Goal: Task Accomplishment & Management: Use online tool/utility

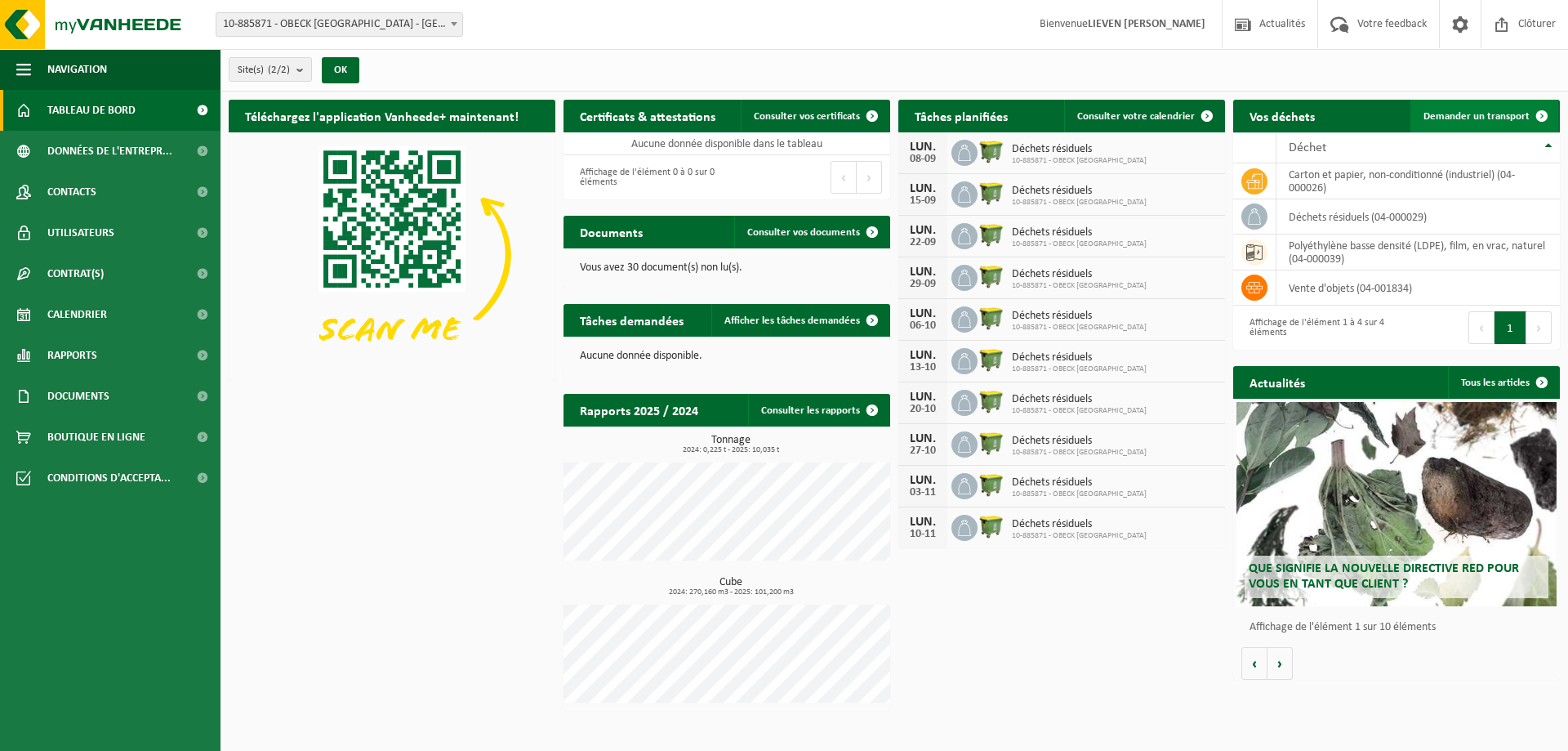
click at [1469, 113] on span "Demander un transport" at bounding box center [1476, 116] width 106 height 11
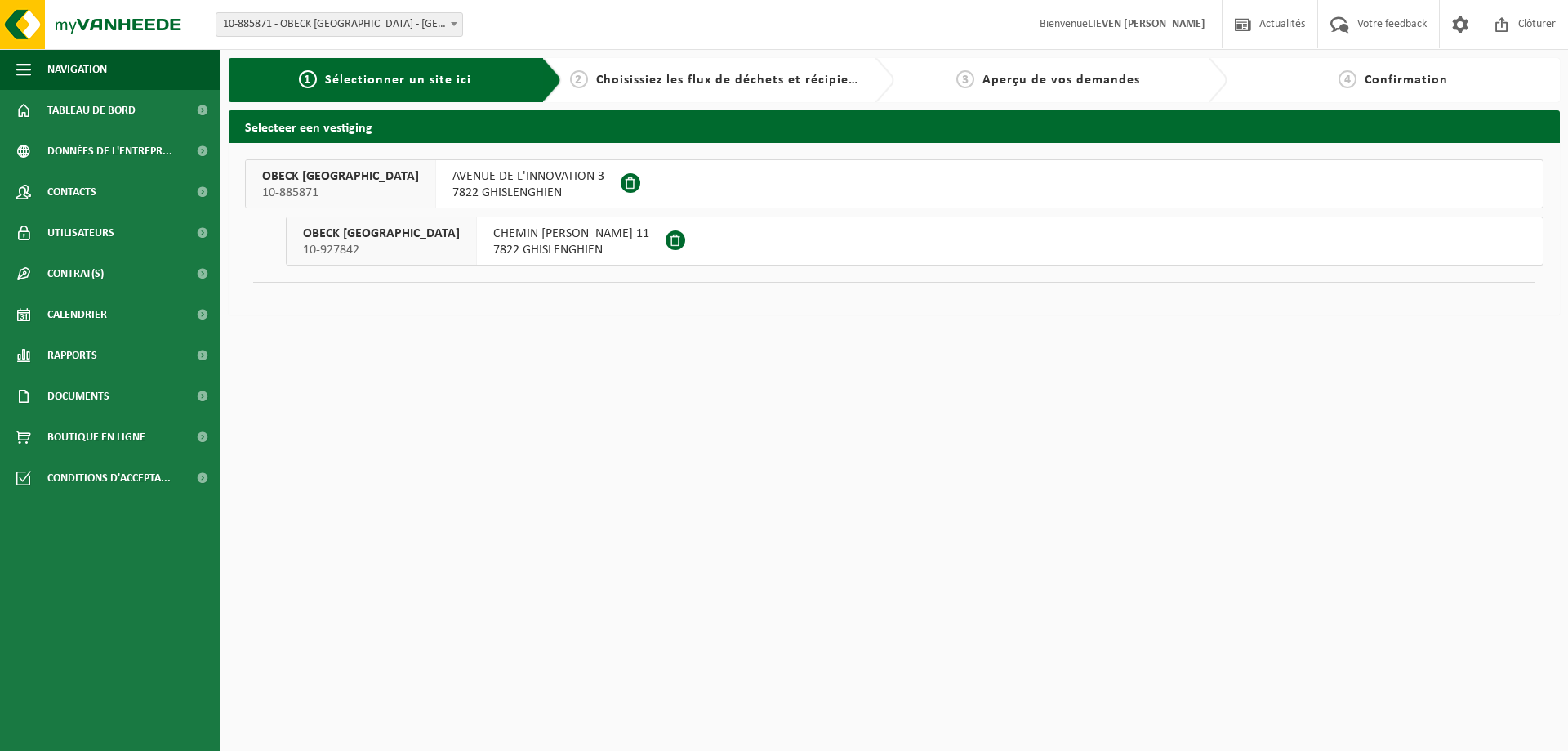
click at [502, 192] on span "7822 GHISLENGHIEN" at bounding box center [528, 193] width 152 height 16
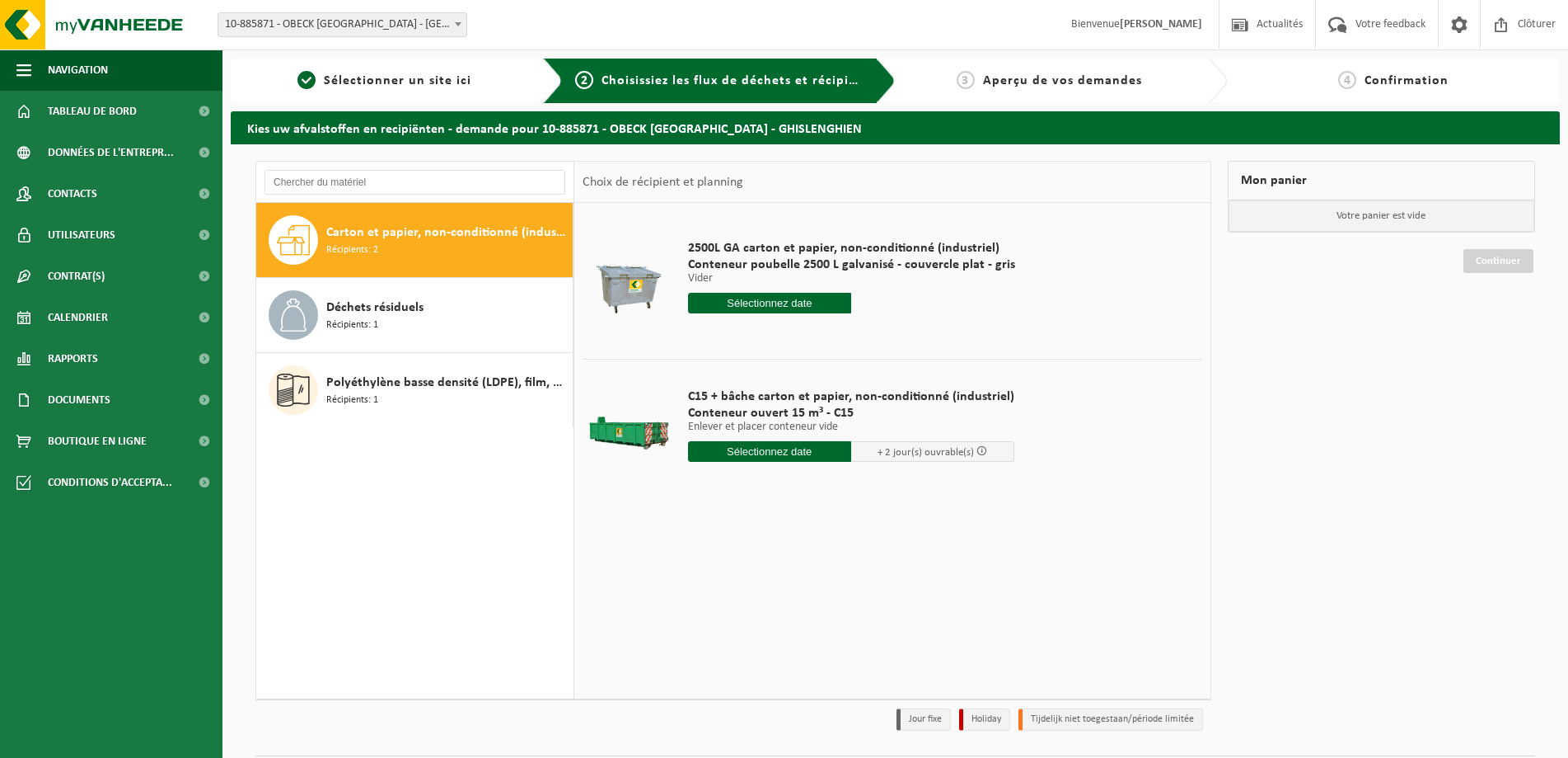
click at [789, 455] on input "text" at bounding box center [769, 451] width 163 height 21
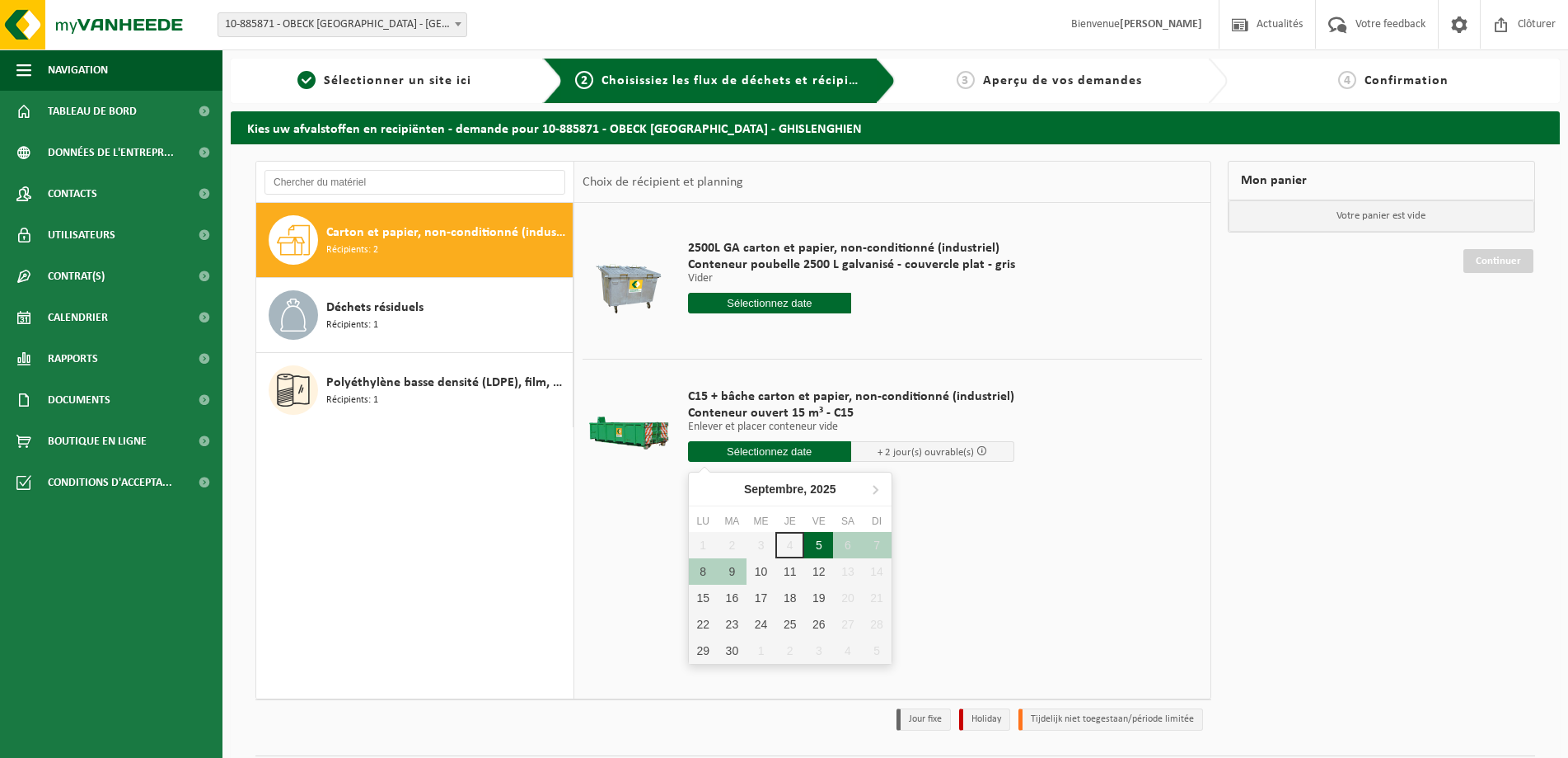
click at [820, 551] on div "5" at bounding box center [819, 545] width 29 height 26
type input "à partir de 2025-09-05"
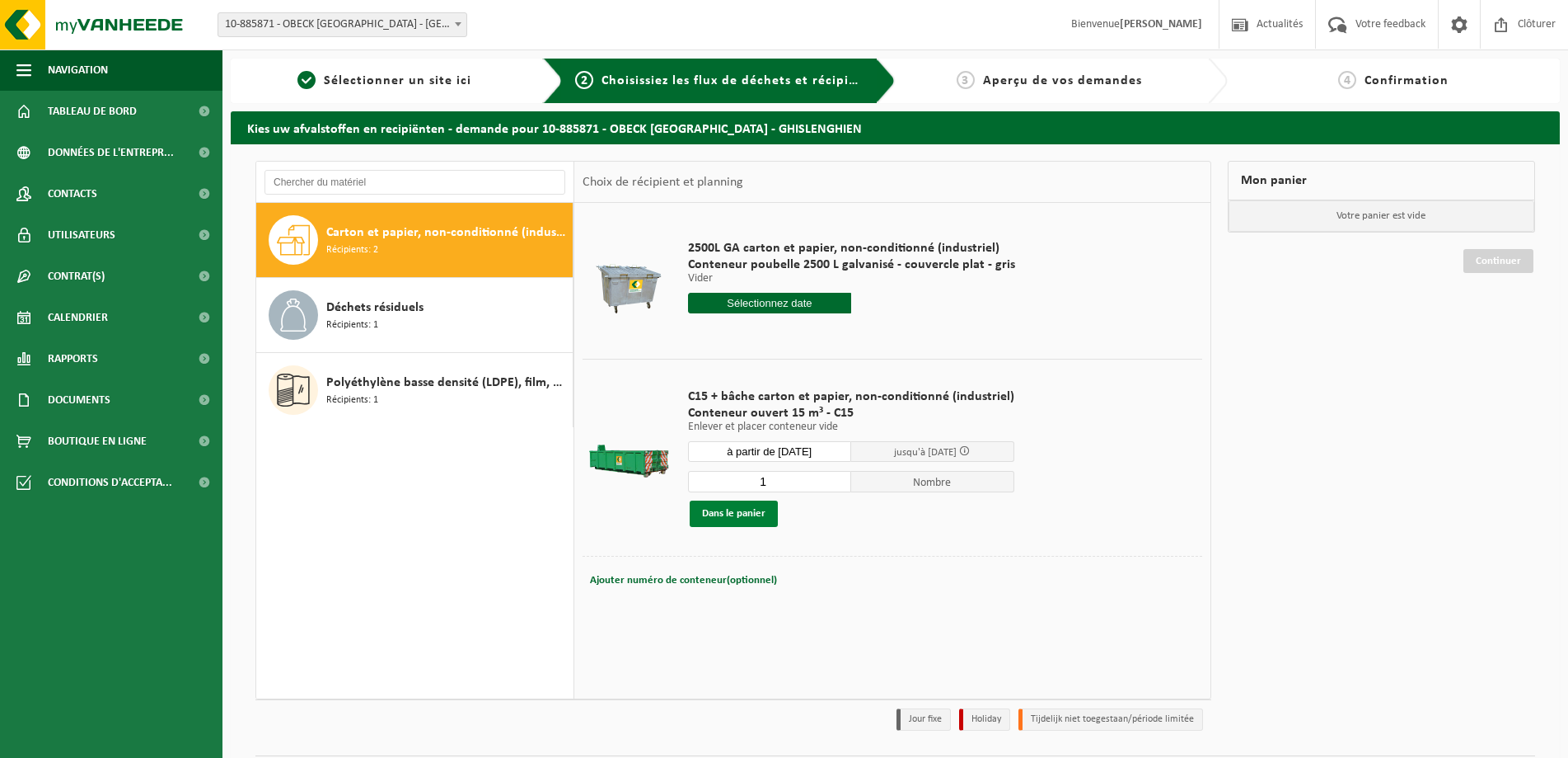
click at [765, 518] on button "Dans le panier" at bounding box center [733, 513] width 88 height 26
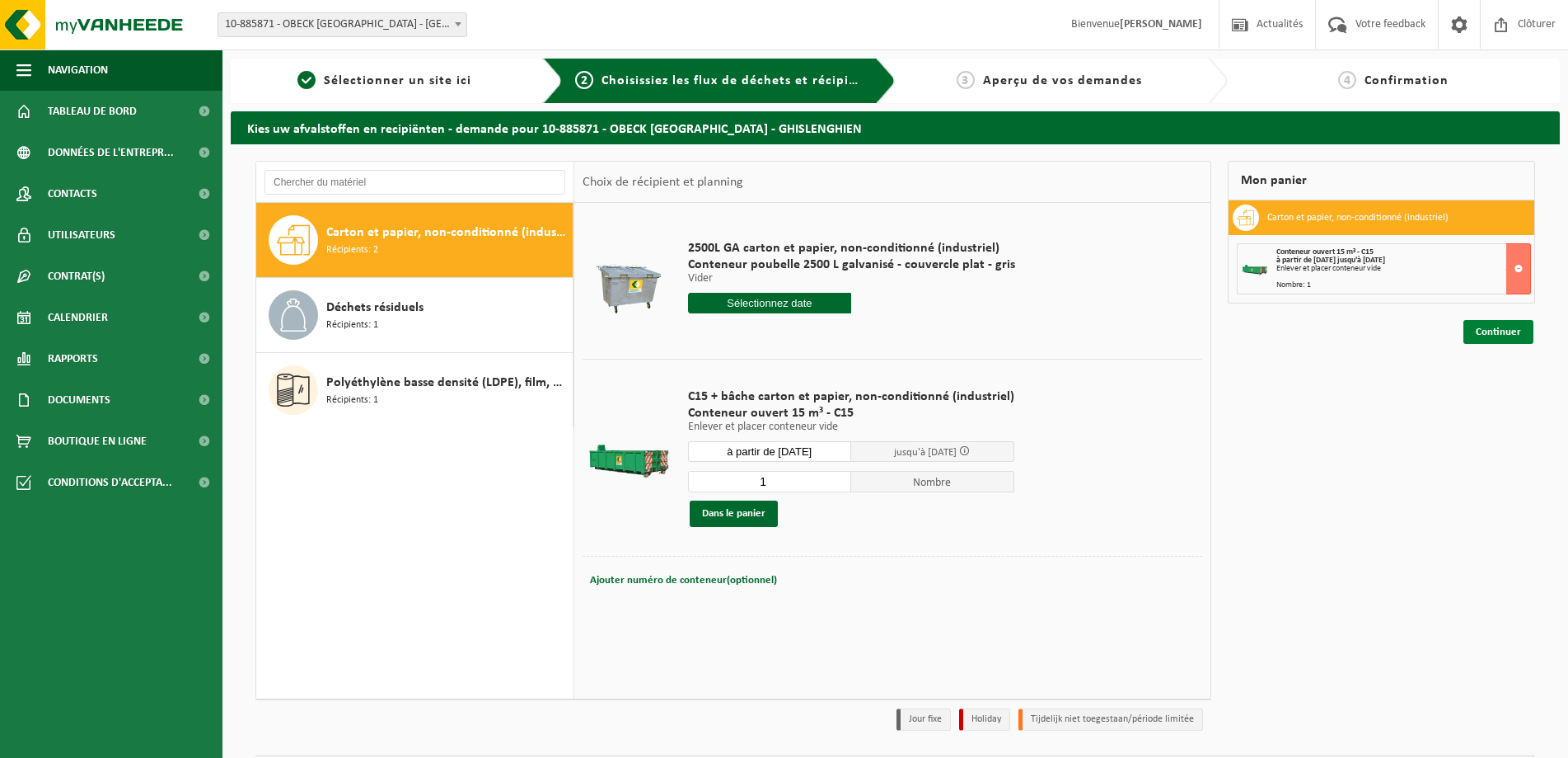
click at [1492, 333] on link "Continuer" at bounding box center [1498, 332] width 70 height 24
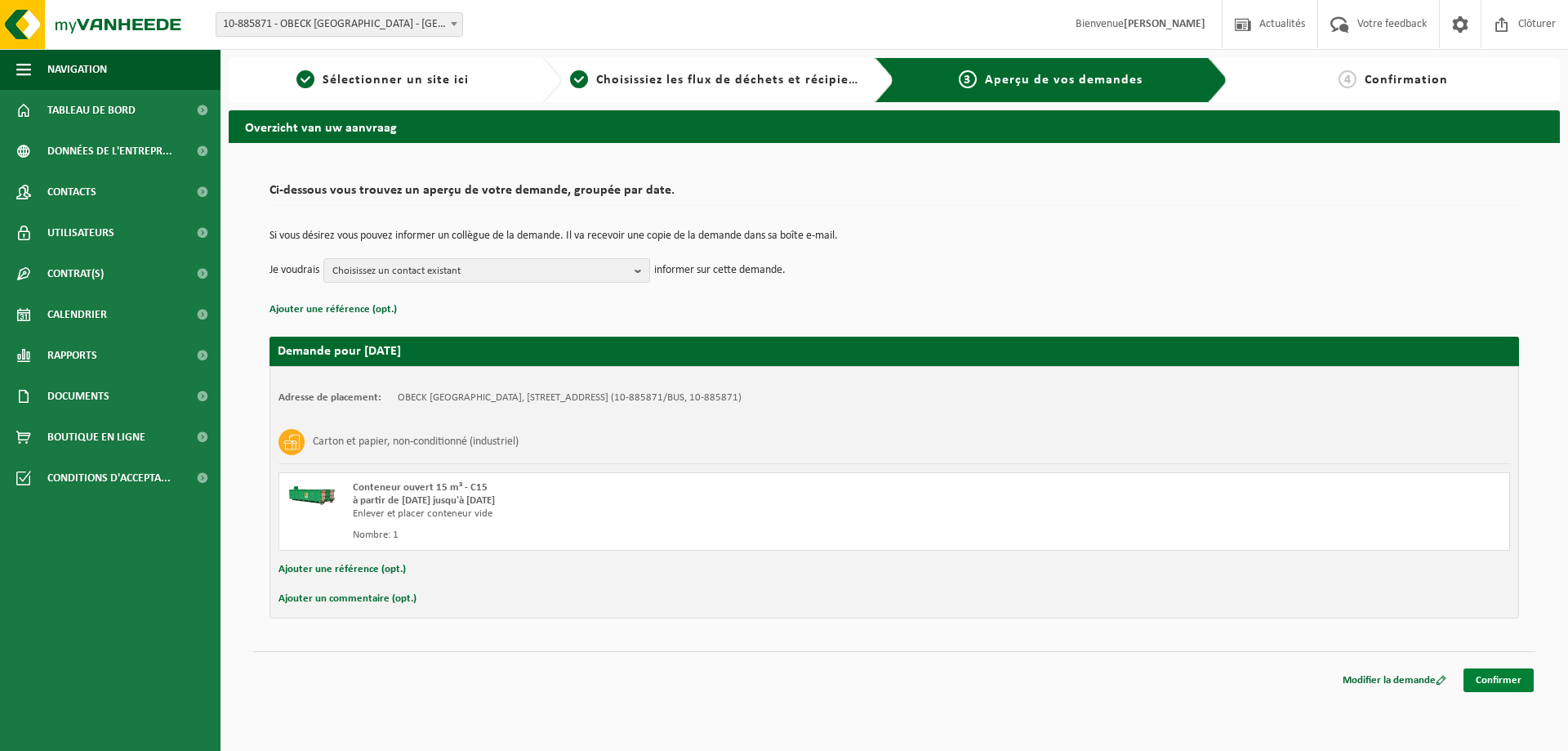
click at [1503, 681] on link "Confirmer" at bounding box center [1498, 680] width 70 height 24
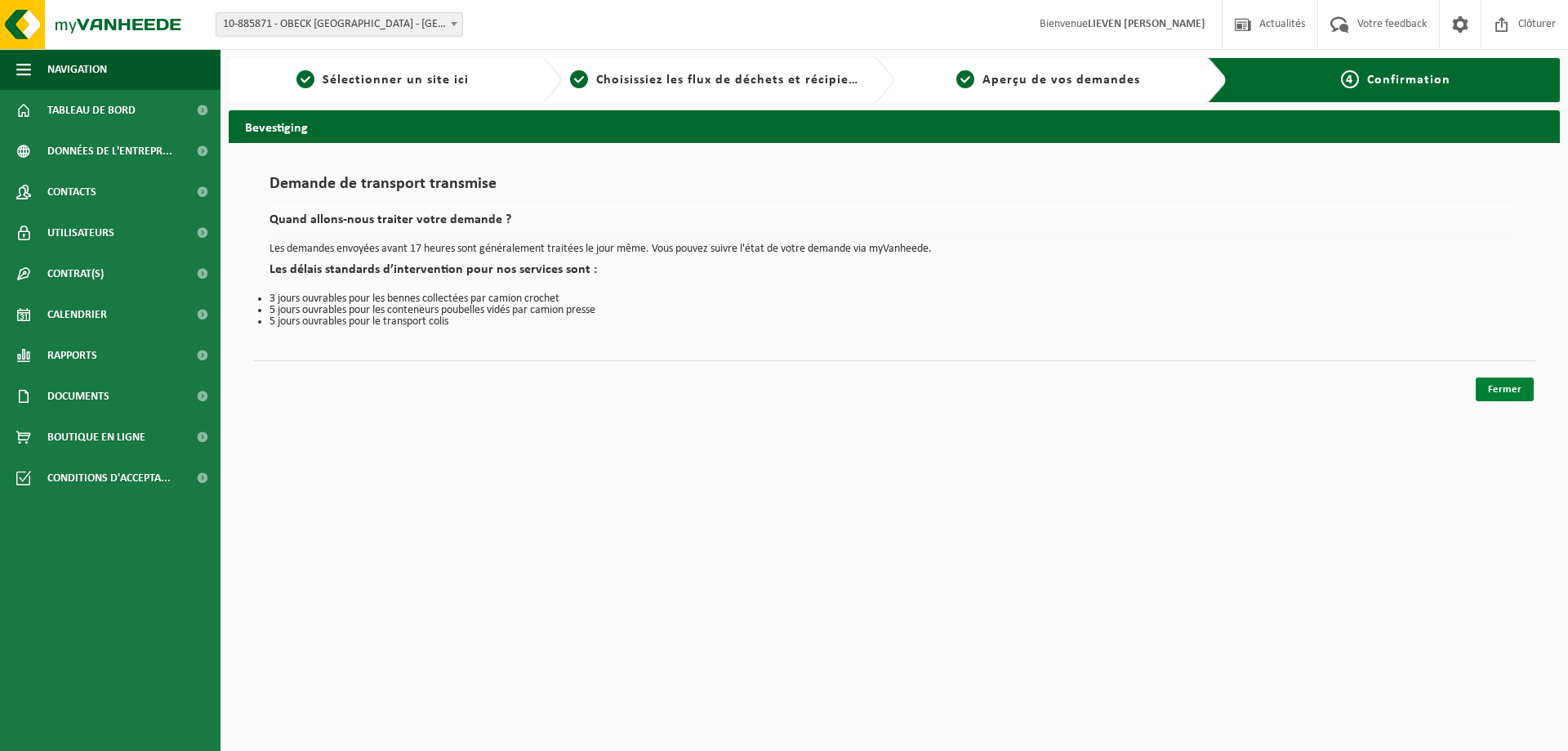
click at [1514, 392] on link "Fermer" at bounding box center [1504, 389] width 58 height 24
